Goal: Task Accomplishment & Management: Manage account settings

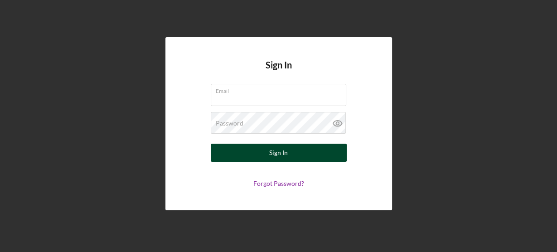
type input "[EMAIL_ADDRESS][DOMAIN_NAME]"
click at [294, 158] on button "Sign In" at bounding box center [279, 153] width 136 height 18
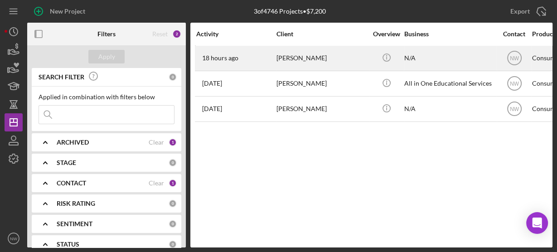
click at [290, 63] on div "[PERSON_NAME]" at bounding box center [321, 58] width 91 height 24
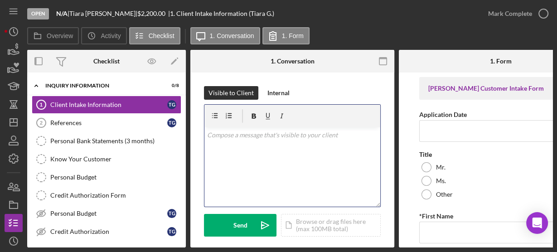
click at [250, 133] on p at bounding box center [292, 135] width 171 height 10
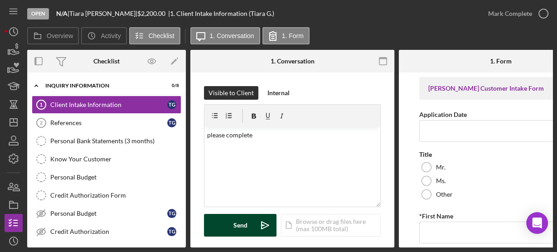
click at [241, 216] on div "Send" at bounding box center [240, 225] width 14 height 23
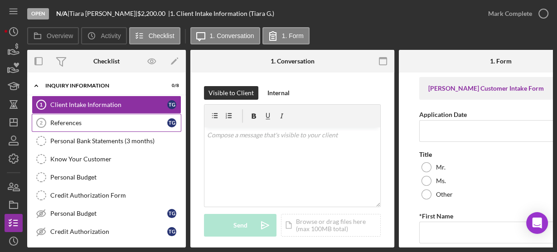
click at [97, 121] on div "References" at bounding box center [108, 122] width 117 height 7
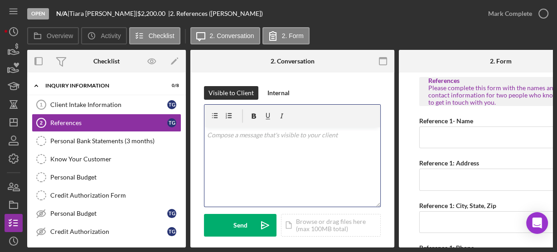
click at [234, 155] on div "v Color teal Color pink Remove color Add row above Add row below Add column bef…" at bounding box center [292, 166] width 176 height 79
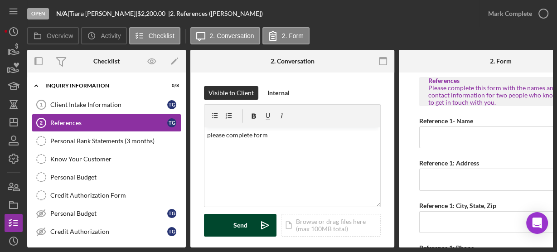
click at [237, 220] on div "Send" at bounding box center [240, 225] width 14 height 23
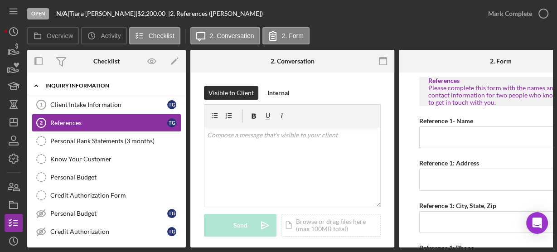
click at [34, 82] on icon "Icon/Expander" at bounding box center [36, 86] width 18 height 18
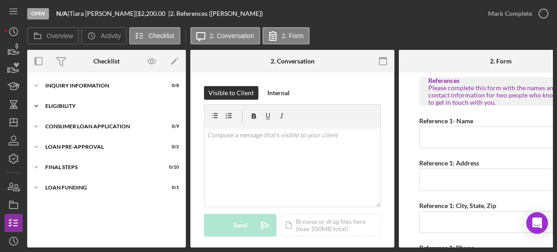
click at [39, 105] on icon "Icon/Expander" at bounding box center [36, 106] width 18 height 18
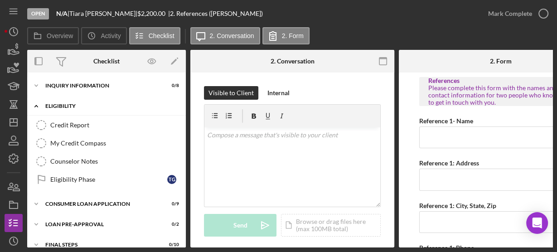
click at [39, 105] on icon "Icon/Expander" at bounding box center [36, 106] width 18 height 18
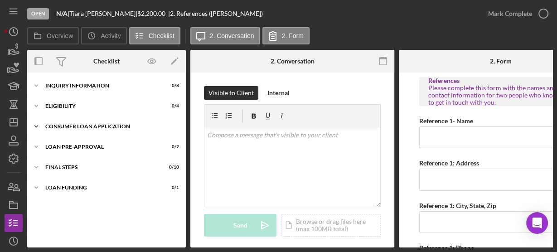
click at [39, 124] on icon "Icon/Expander" at bounding box center [36, 126] width 18 height 18
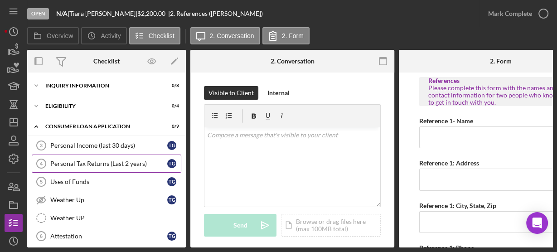
click at [106, 160] on div "Personal Tax Returns (Last 2 years)" at bounding box center [108, 163] width 117 height 7
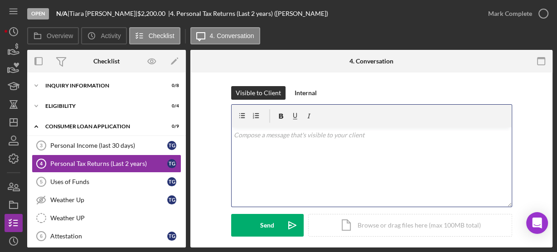
click at [254, 174] on div "v Color teal Color pink Remove color Add row above Add row below Add column bef…" at bounding box center [371, 166] width 280 height 79
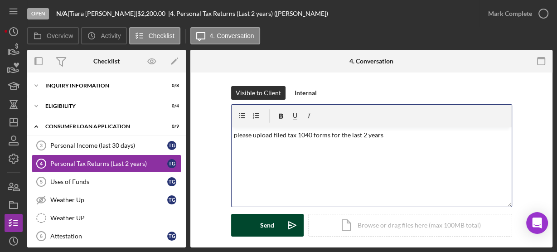
click at [260, 226] on div "Send" at bounding box center [267, 225] width 14 height 23
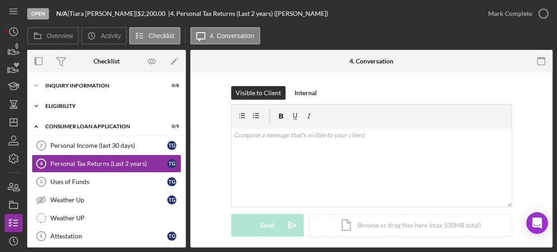
click at [34, 104] on icon "Icon/Expander" at bounding box center [36, 106] width 18 height 18
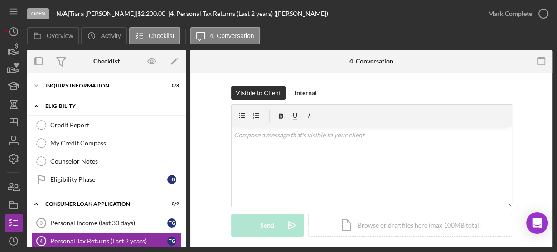
click at [36, 106] on polyline at bounding box center [36, 106] width 3 height 2
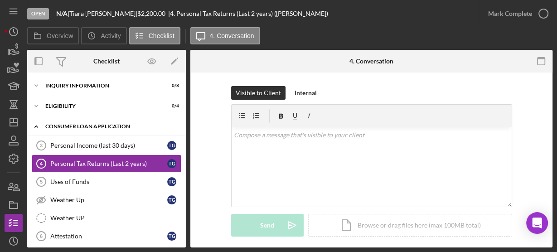
click at [37, 125] on icon "Icon/Expander" at bounding box center [36, 126] width 18 height 18
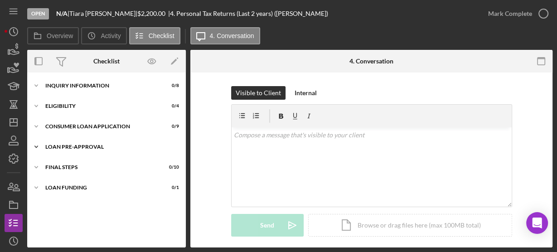
click at [38, 87] on polyline at bounding box center [36, 86] width 3 height 2
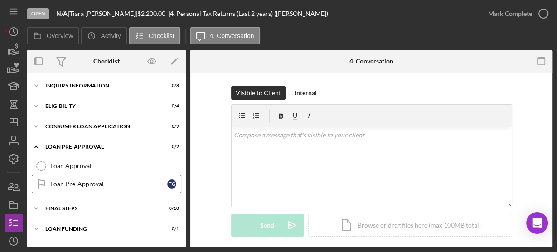
click at [61, 182] on div "Loan Pre-Approval" at bounding box center [108, 183] width 117 height 7
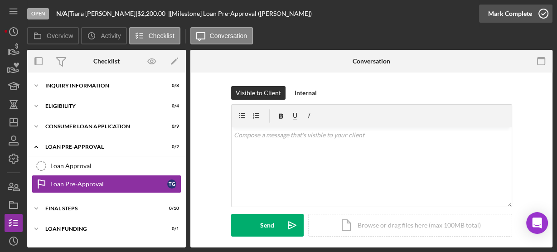
click at [545, 16] on icon "button" at bounding box center [543, 13] width 23 height 23
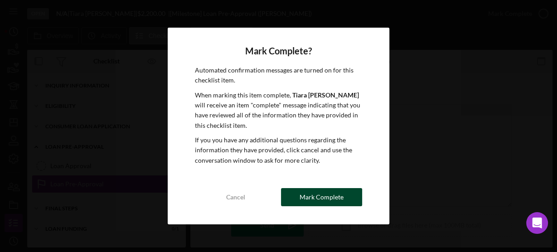
click at [337, 196] on div "Mark Complete" at bounding box center [321, 197] width 44 height 18
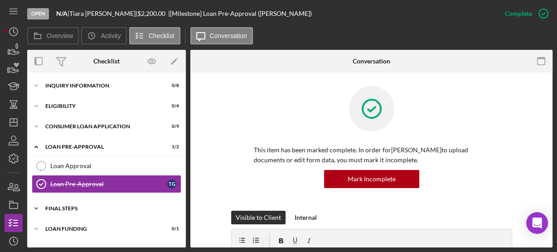
click at [34, 201] on icon "Icon/Expander" at bounding box center [36, 208] width 18 height 18
click at [35, 140] on icon "Icon/Expander" at bounding box center [36, 147] width 18 height 18
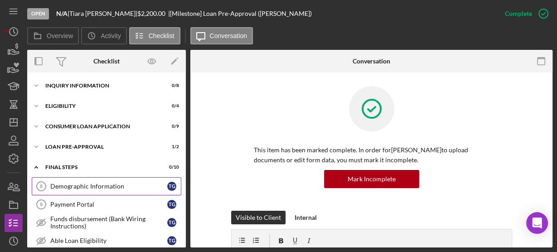
click at [63, 179] on link "Demographic Information 8 Demographic Information T G" at bounding box center [106, 186] width 149 height 18
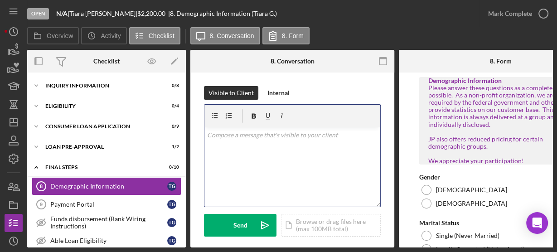
click at [254, 170] on div "v Color teal Color pink Remove color Add row above Add row below Add column bef…" at bounding box center [292, 166] width 176 height 79
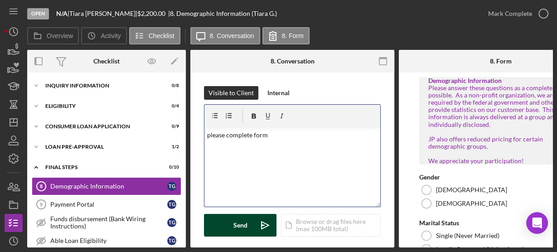
click at [236, 220] on div "Send" at bounding box center [240, 225] width 14 height 23
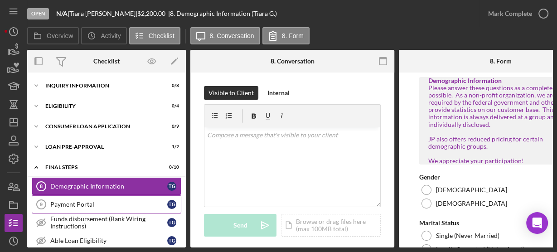
click at [98, 209] on link "Payment Portal 9 Payment Portal T G" at bounding box center [106, 204] width 149 height 18
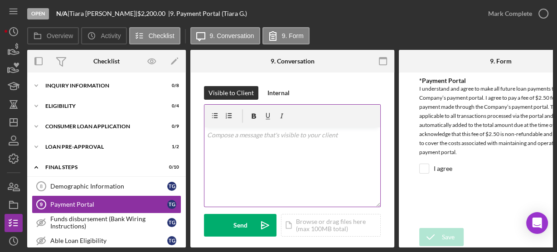
click at [273, 175] on div "v Color teal Color pink Remove color Add row above Add row below Add column bef…" at bounding box center [292, 166] width 176 height 79
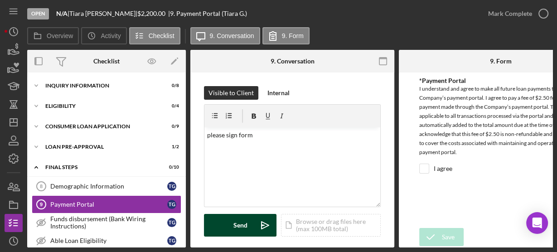
click at [239, 224] on div "Send" at bounding box center [240, 225] width 14 height 23
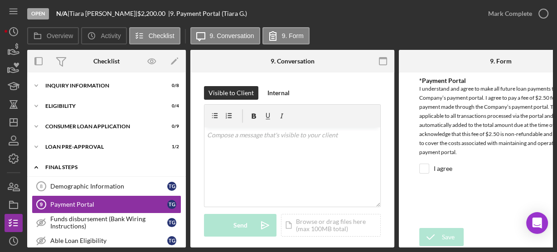
click at [34, 163] on icon "Icon/Expander" at bounding box center [36, 167] width 18 height 18
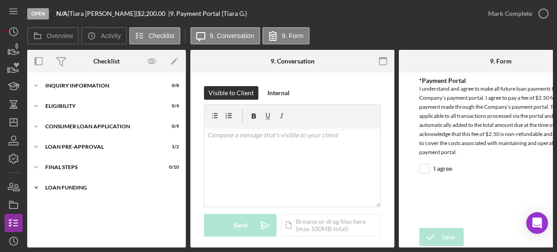
click at [35, 184] on icon "Icon/Expander" at bounding box center [36, 187] width 18 height 18
click at [37, 162] on icon "Icon/Expander" at bounding box center [36, 167] width 18 height 18
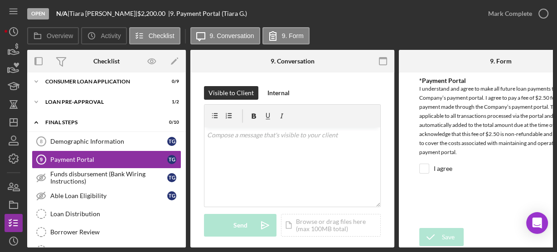
scroll to position [162, 0]
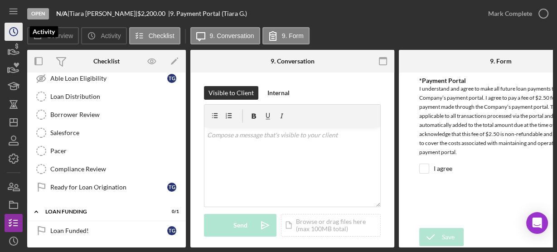
click at [9, 29] on icon "Icon/History" at bounding box center [13, 31] width 23 height 23
